Goal: Task Accomplishment & Management: Manage account settings

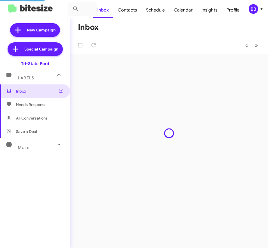
click at [255, 10] on div "BB" at bounding box center [254, 9] width 10 height 10
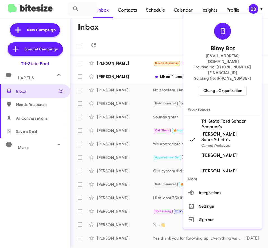
click at [214, 12] on div at bounding box center [134, 124] width 268 height 248
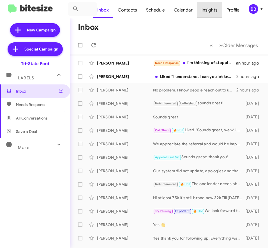
click at [208, 10] on span "Insights" at bounding box center [209, 10] width 25 height 16
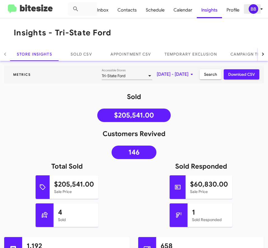
click at [254, 10] on div "BB" at bounding box center [254, 9] width 10 height 10
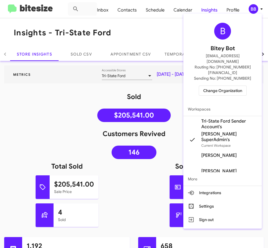
click at [222, 86] on span "Change Organization" at bounding box center [222, 91] width 39 height 10
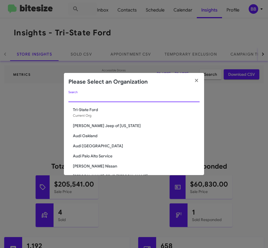
click at [119, 100] on input "Search" at bounding box center [133, 98] width 131 height 4
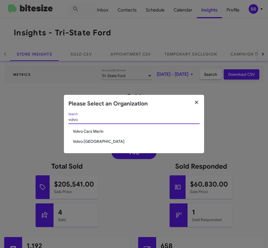
type input "volvo"
click at [197, 103] on icon "button" at bounding box center [196, 102] width 3 height 3
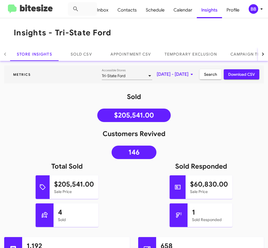
click at [36, 14] on mat-toolbar "Inbox Contacts Schedule Calendar Insights Profile BB" at bounding box center [134, 9] width 268 height 18
click at [27, 10] on img at bounding box center [30, 8] width 45 height 9
